Goal: Task Accomplishment & Management: Manage account settings

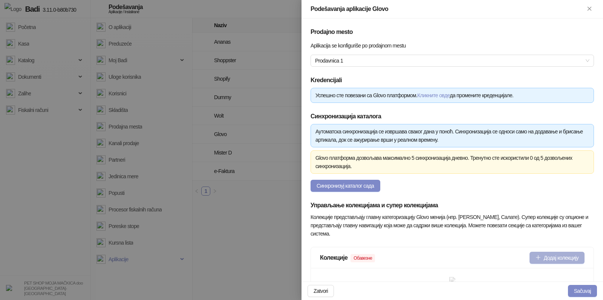
type input "**********"
click at [529, 255] on button "Додај колекцију" at bounding box center [556, 258] width 55 height 12
